Goal: Information Seeking & Learning: Learn about a topic

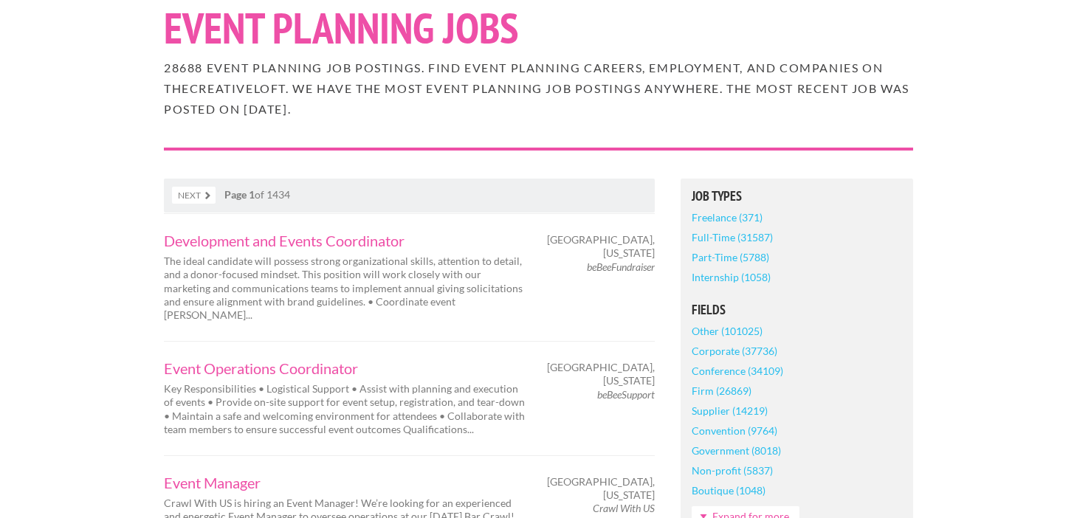
scroll to position [136, 0]
click at [713, 260] on link "Part-Time (5788)" at bounding box center [729, 257] width 77 height 20
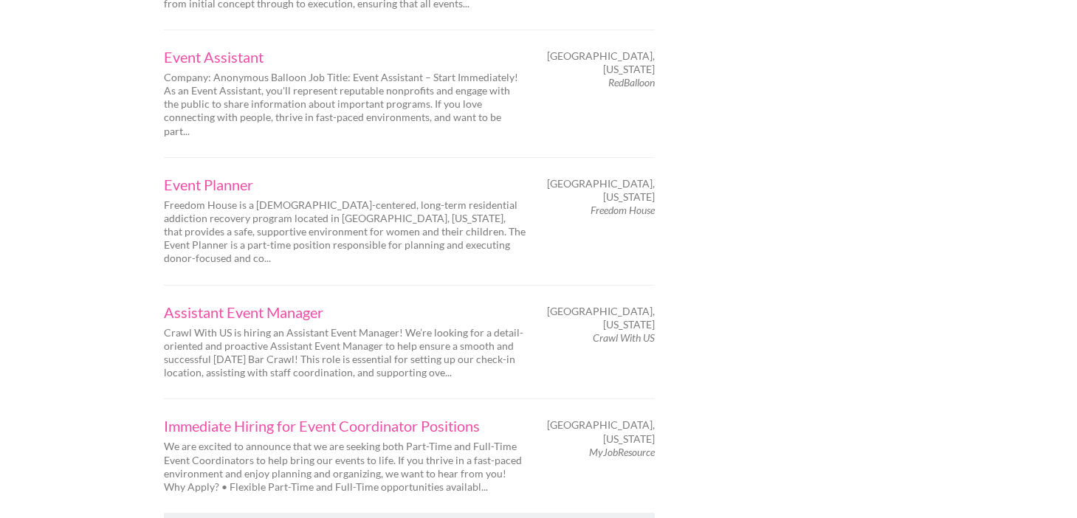
scroll to position [2457, 0]
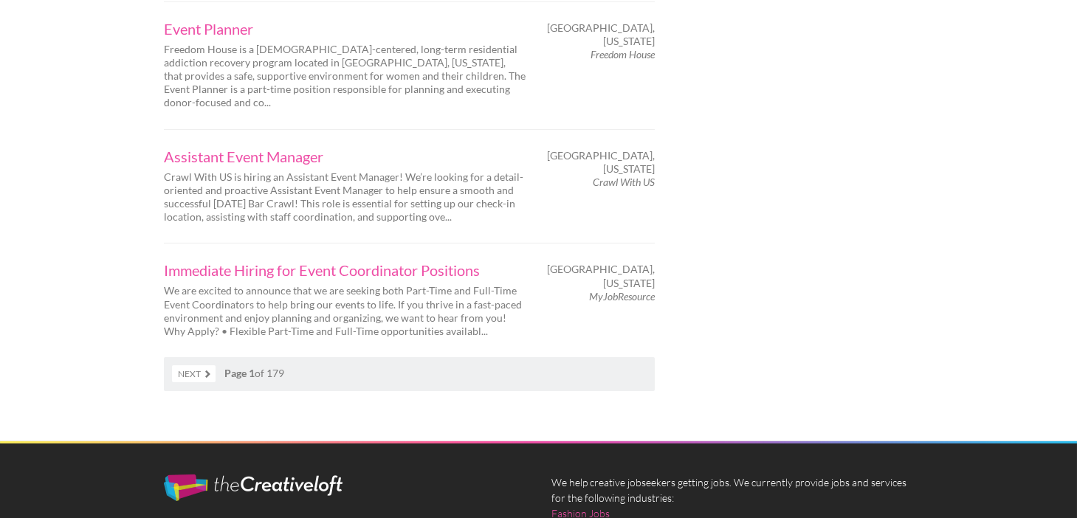
click at [206, 365] on link "Next" at bounding box center [194, 373] width 44 height 17
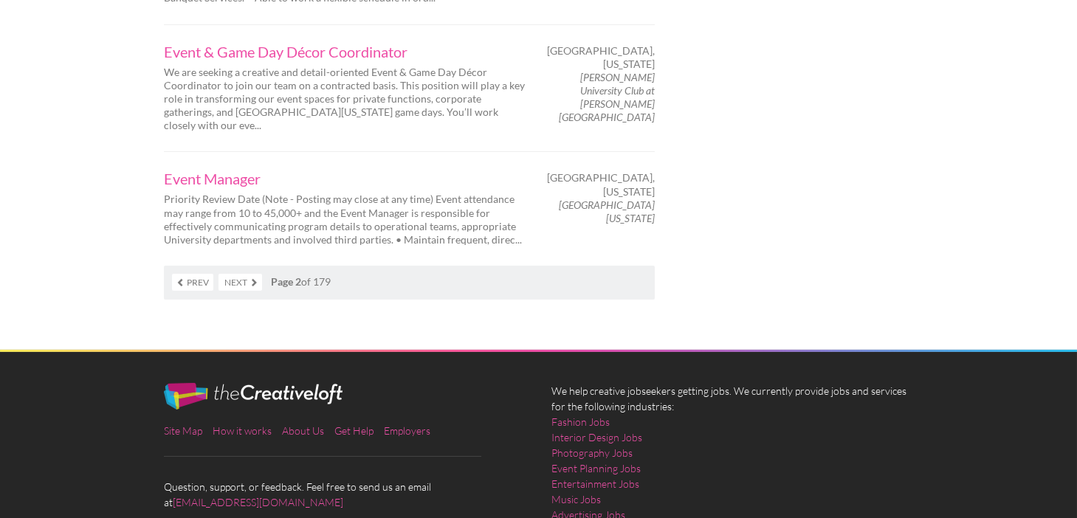
scroll to position [2485, 0]
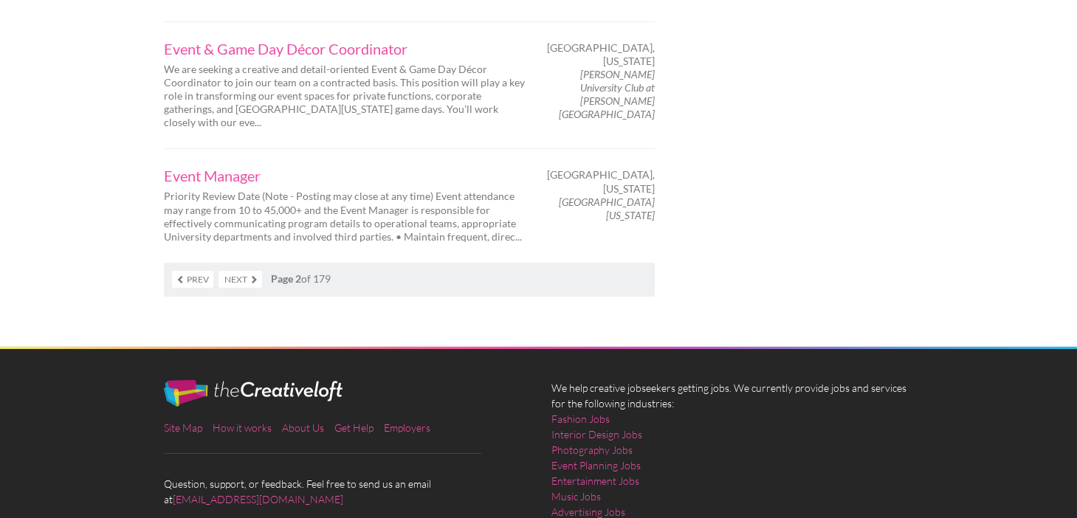
click at [250, 271] on link "Next" at bounding box center [240, 279] width 44 height 17
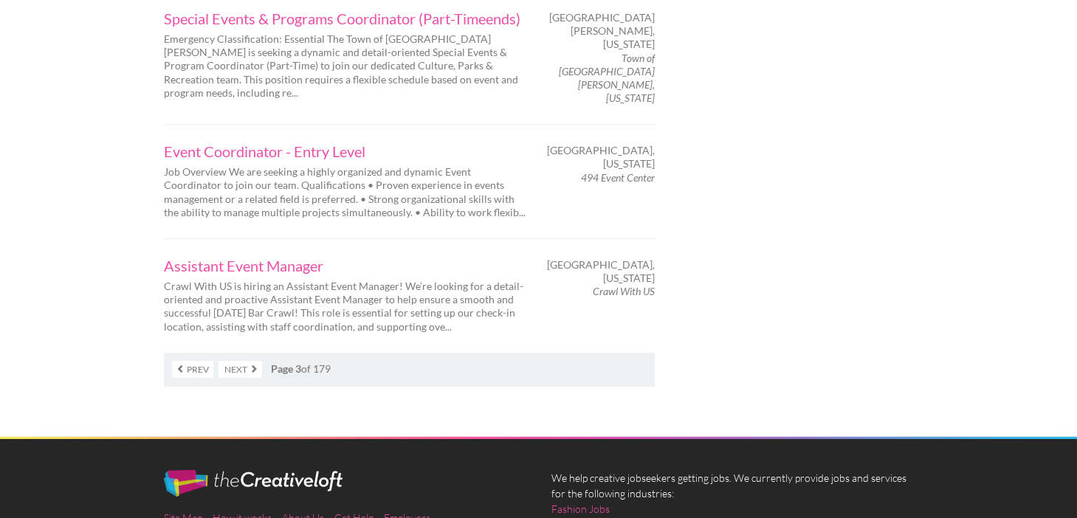
scroll to position [2436, 0]
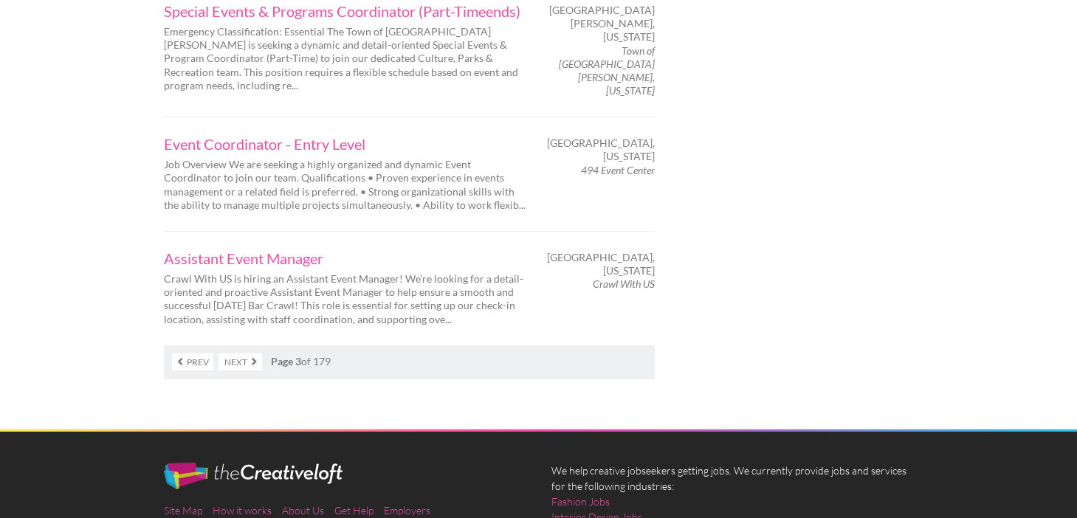
click at [250, 353] on link "Next" at bounding box center [240, 361] width 44 height 17
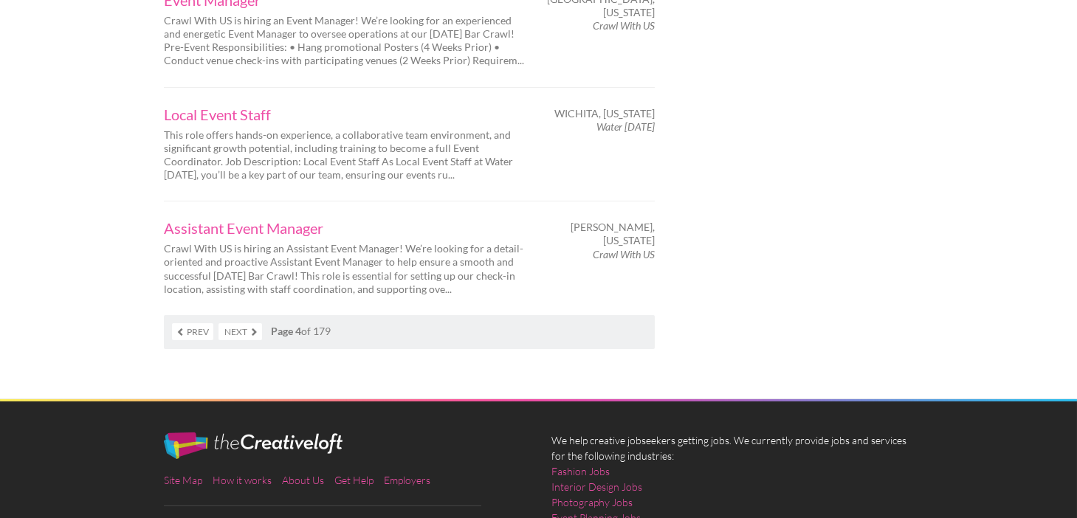
scroll to position [2419, 0]
click at [253, 323] on link "Next" at bounding box center [240, 331] width 44 height 17
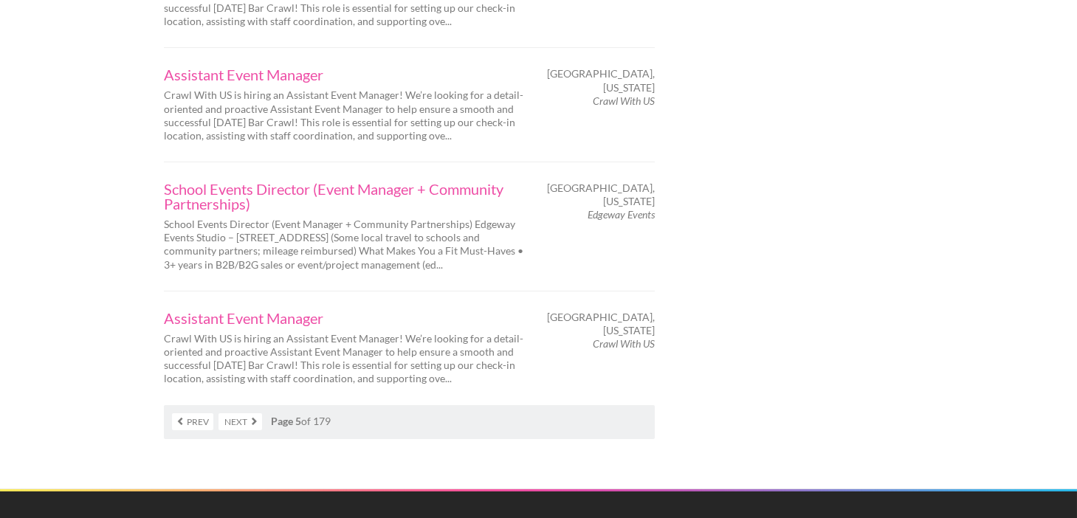
scroll to position [2399, 0]
click at [237, 413] on link "Next" at bounding box center [240, 421] width 44 height 17
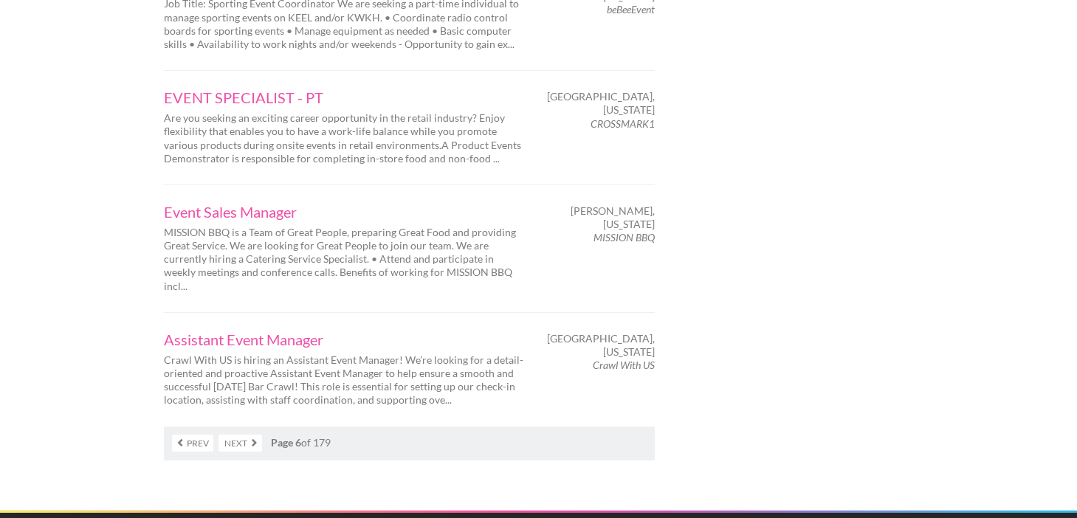
scroll to position [2460, 0]
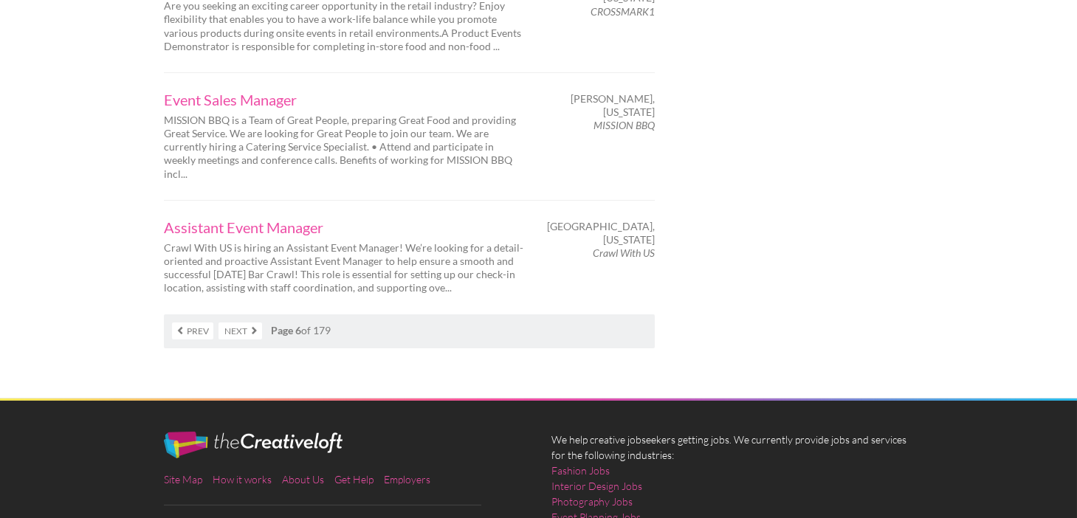
click at [249, 322] on link "Next" at bounding box center [240, 330] width 44 height 17
